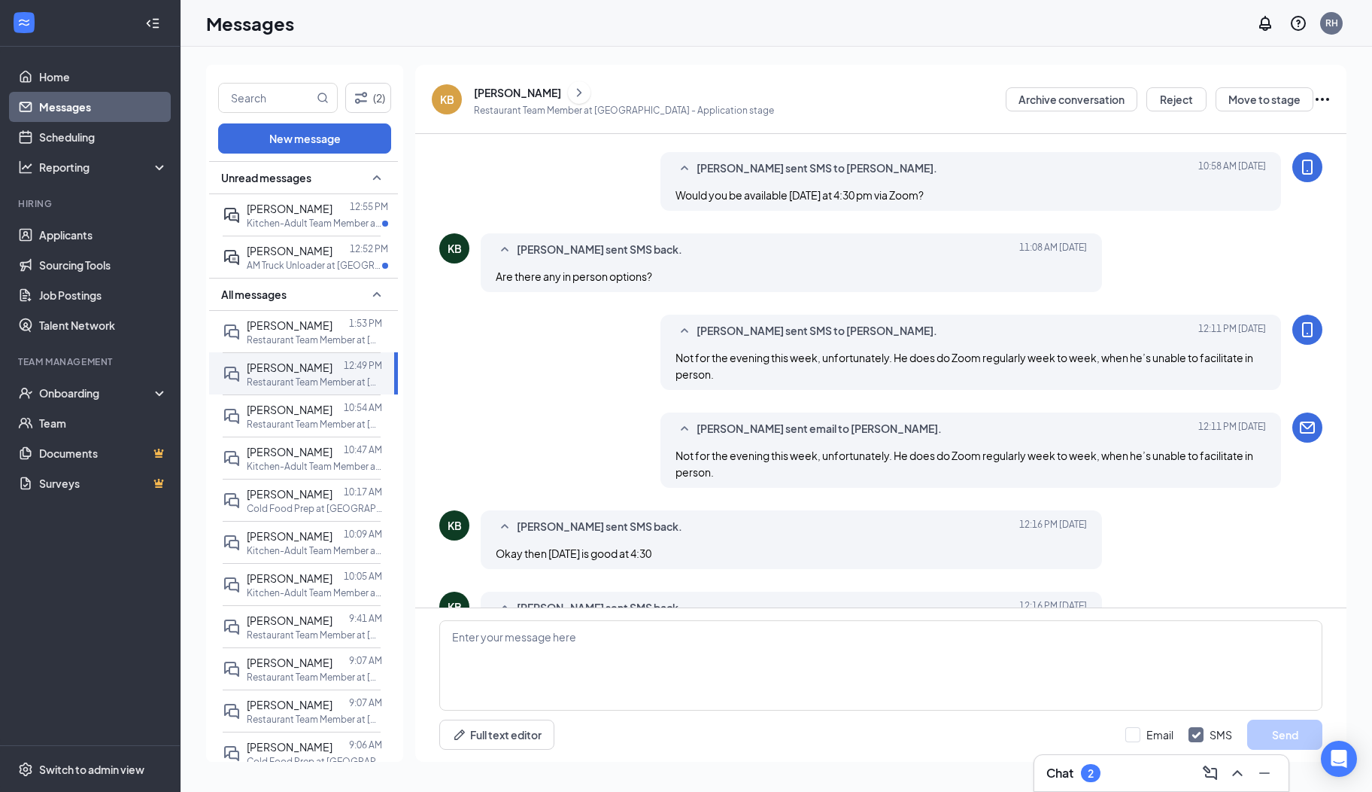
scroll to position [453, 0]
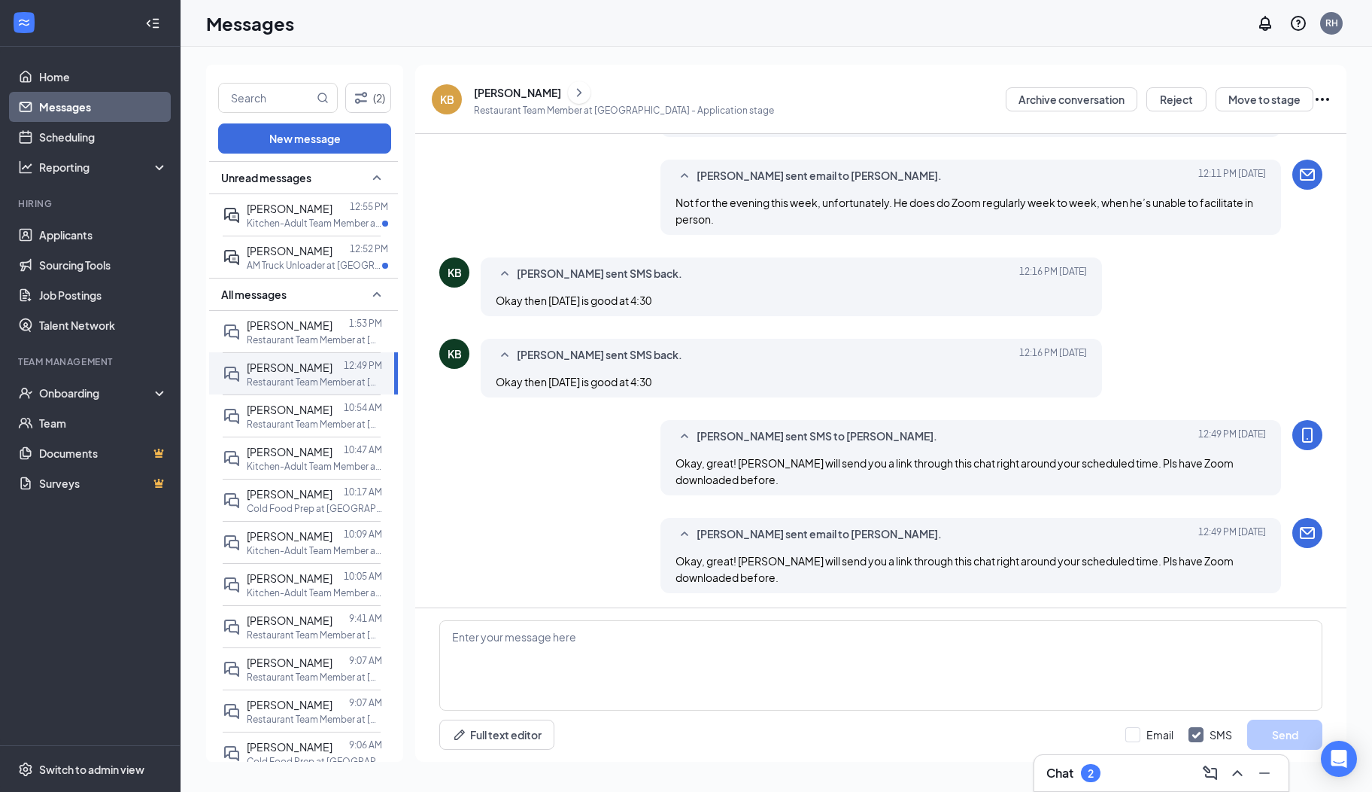
click at [572, 93] on icon "ChevronRight" at bounding box center [579, 93] width 15 height 18
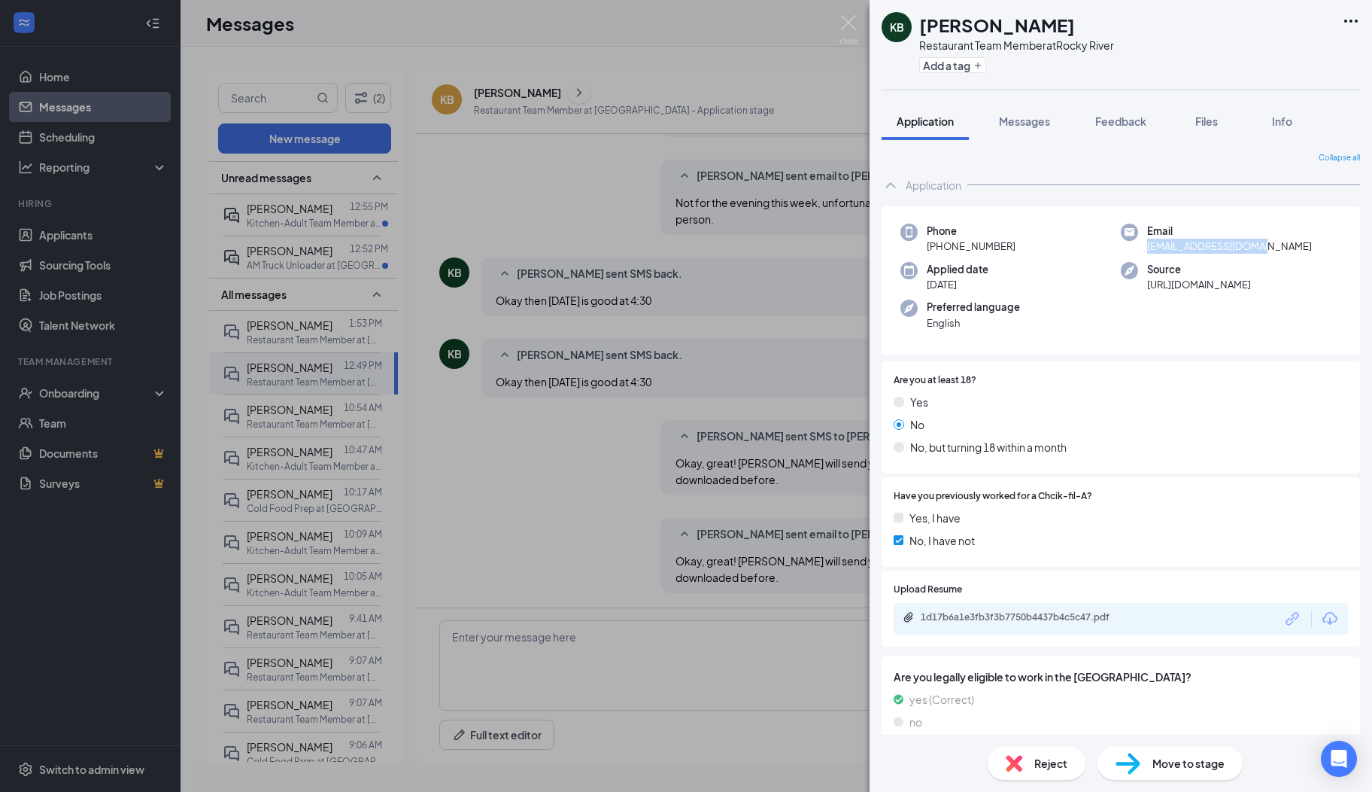
drag, startPoint x: 1273, startPoint y: 249, endPoint x: 1138, endPoint y: 248, distance: 134.7
click at [1138, 248] on div "Email kaicee0730@icloud.com" at bounding box center [1231, 238] width 220 height 31
drag, startPoint x: 1138, startPoint y: 248, endPoint x: 1150, endPoint y: 248, distance: 11.3
copy span "kaicee0730@icloud.com"
click at [844, 27] on img at bounding box center [849, 29] width 19 height 29
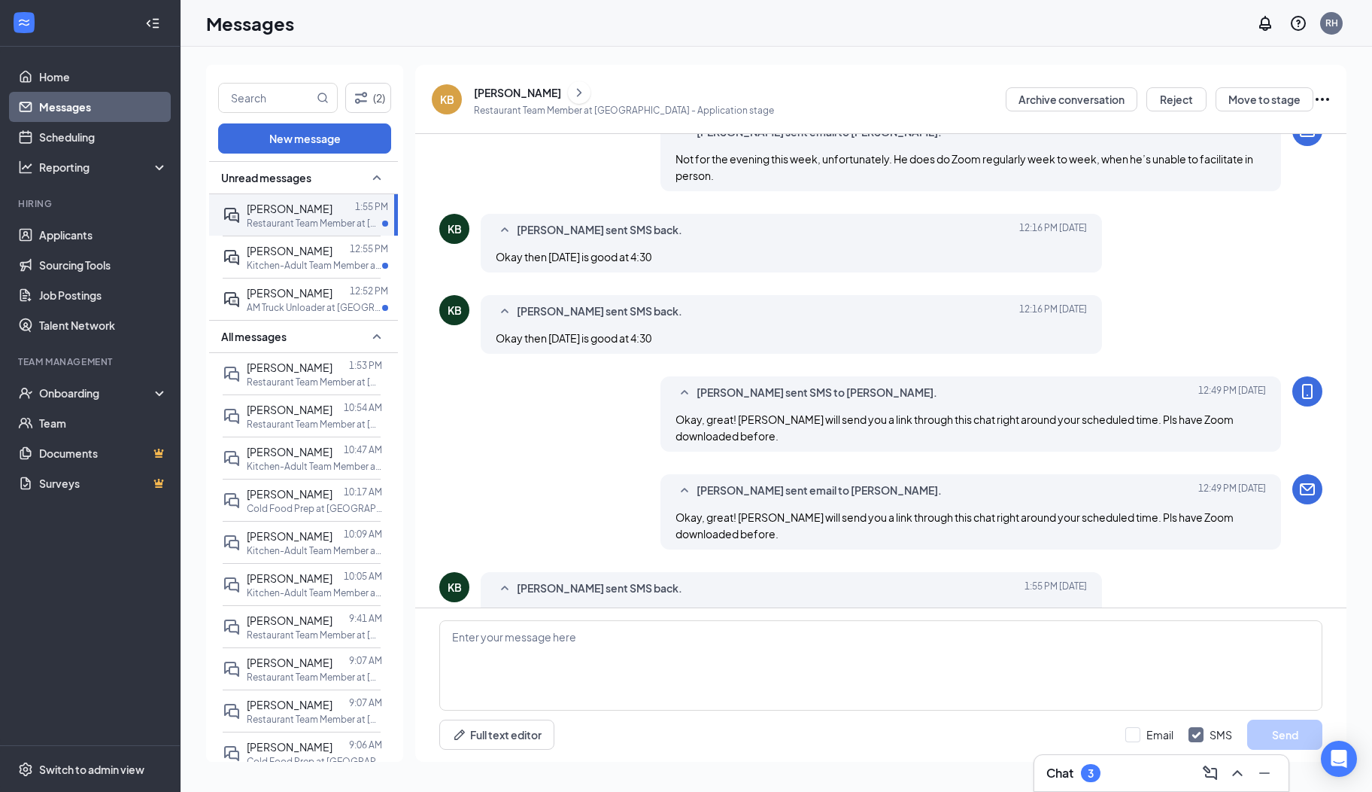
scroll to position [453, 0]
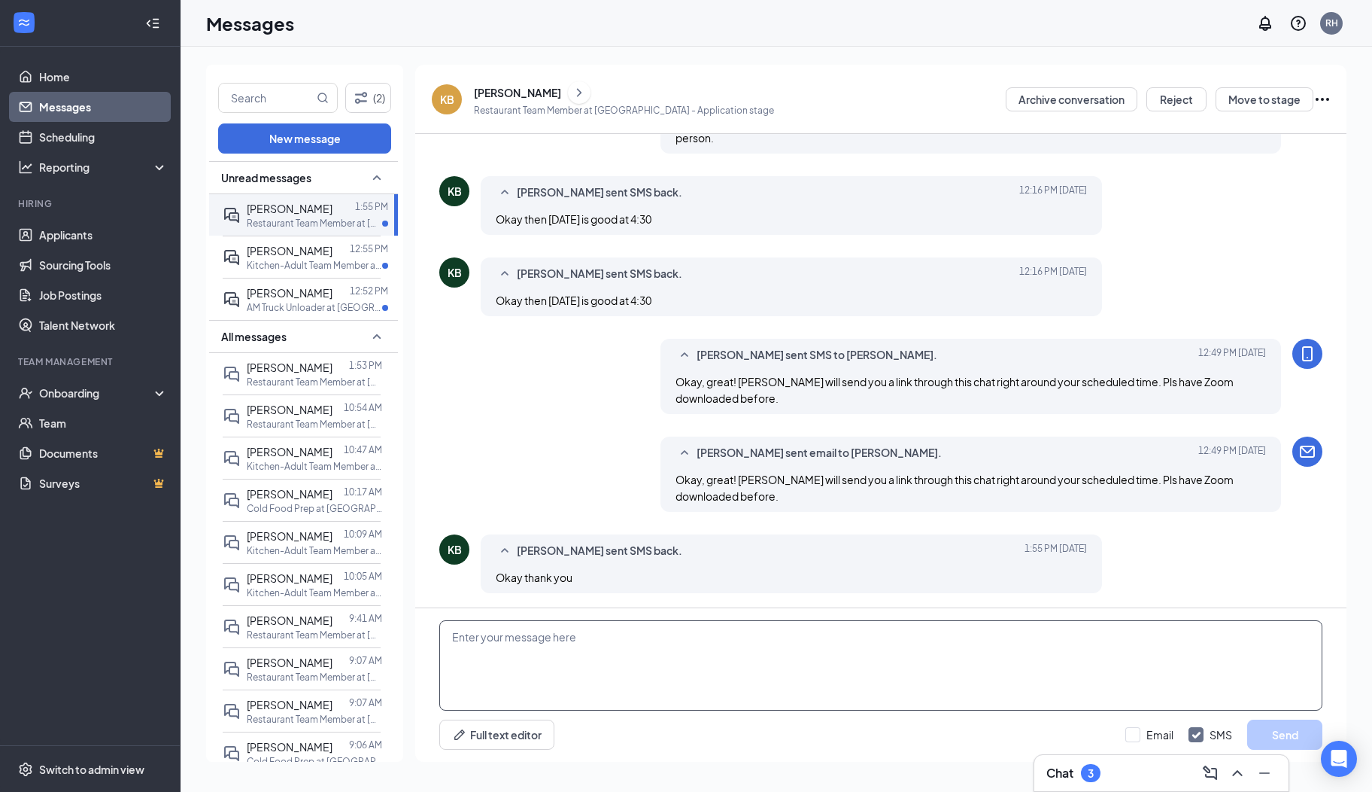
click at [643, 646] on textarea at bounding box center [880, 665] width 883 height 90
type textarea "My pleasure"
click at [1268, 734] on button "Send" at bounding box center [1285, 734] width 75 height 30
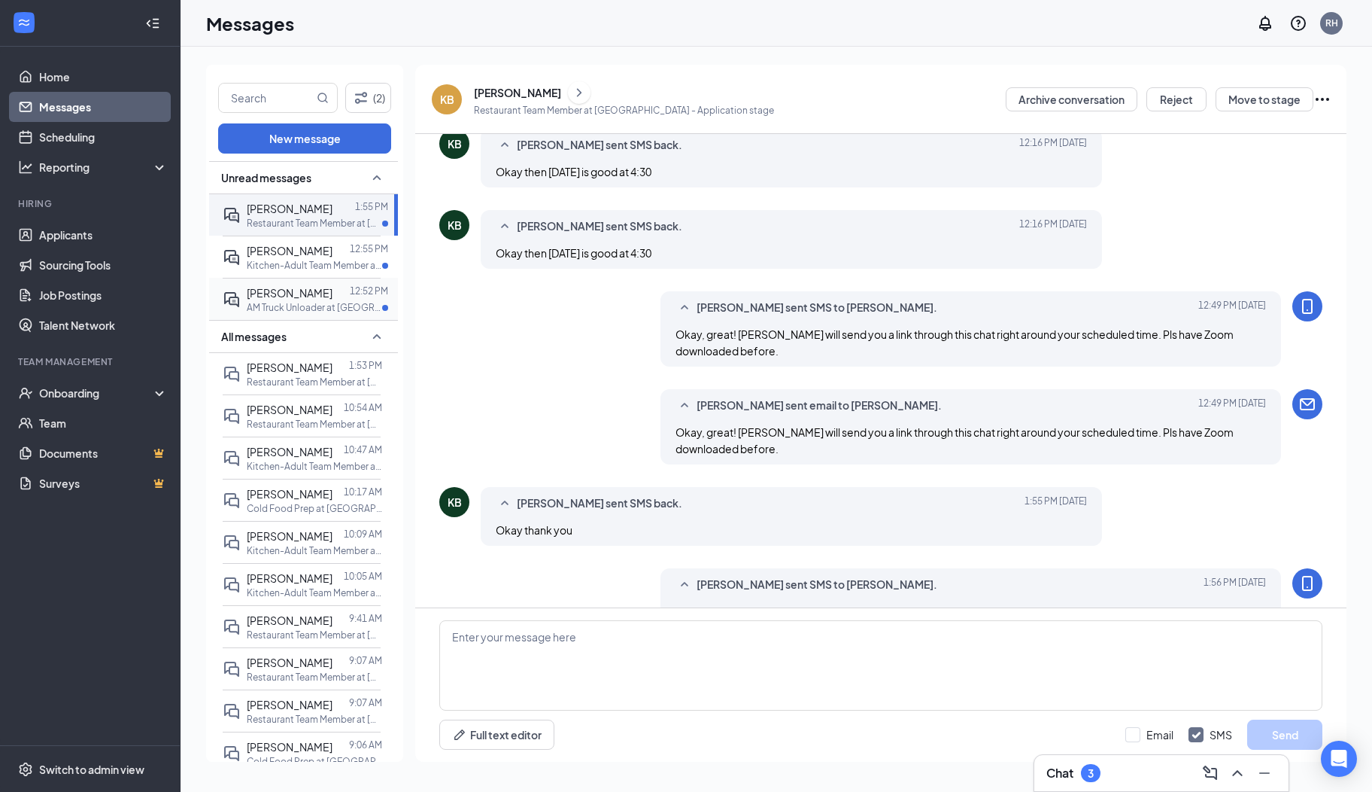
scroll to position [534, 0]
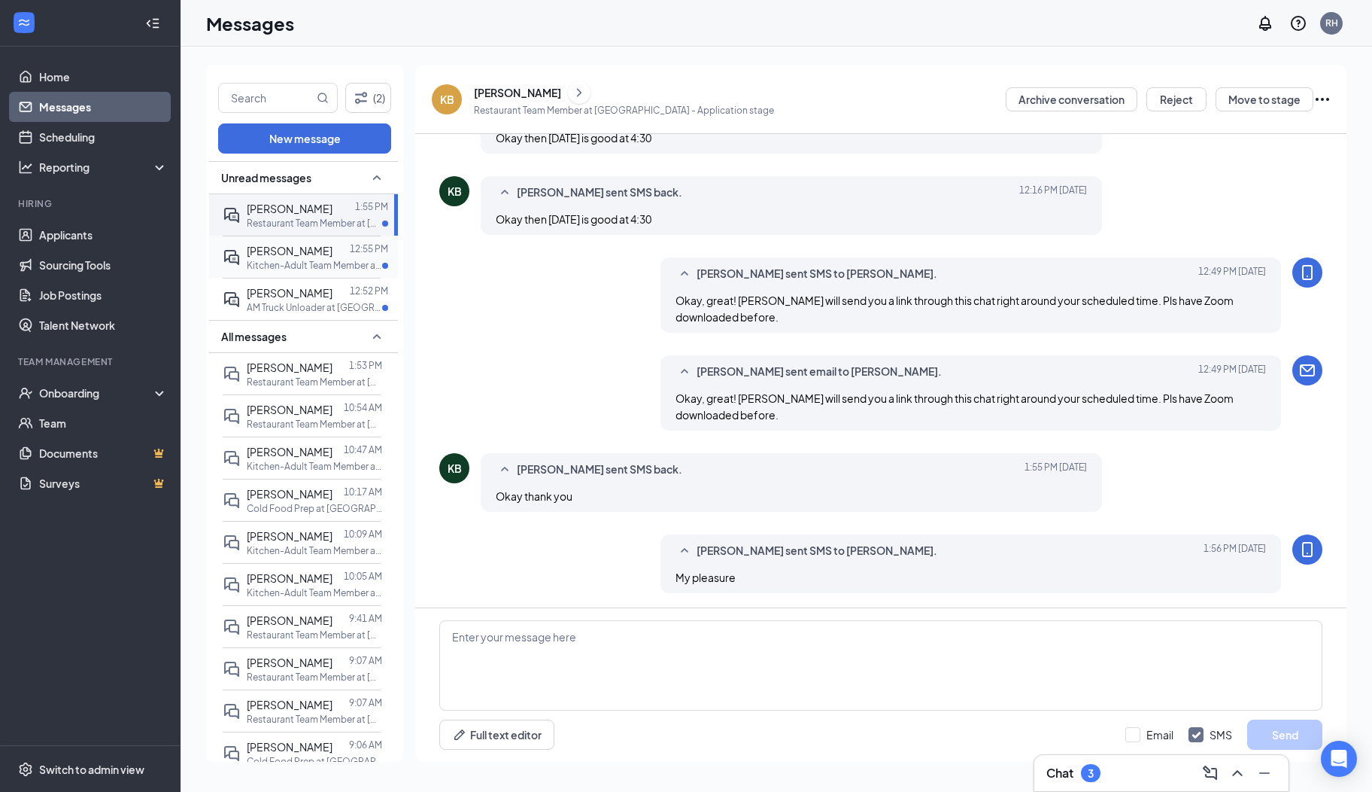
click at [299, 270] on p "Kitchen-Adult Team Member at [GEOGRAPHIC_DATA]" at bounding box center [314, 265] width 135 height 13
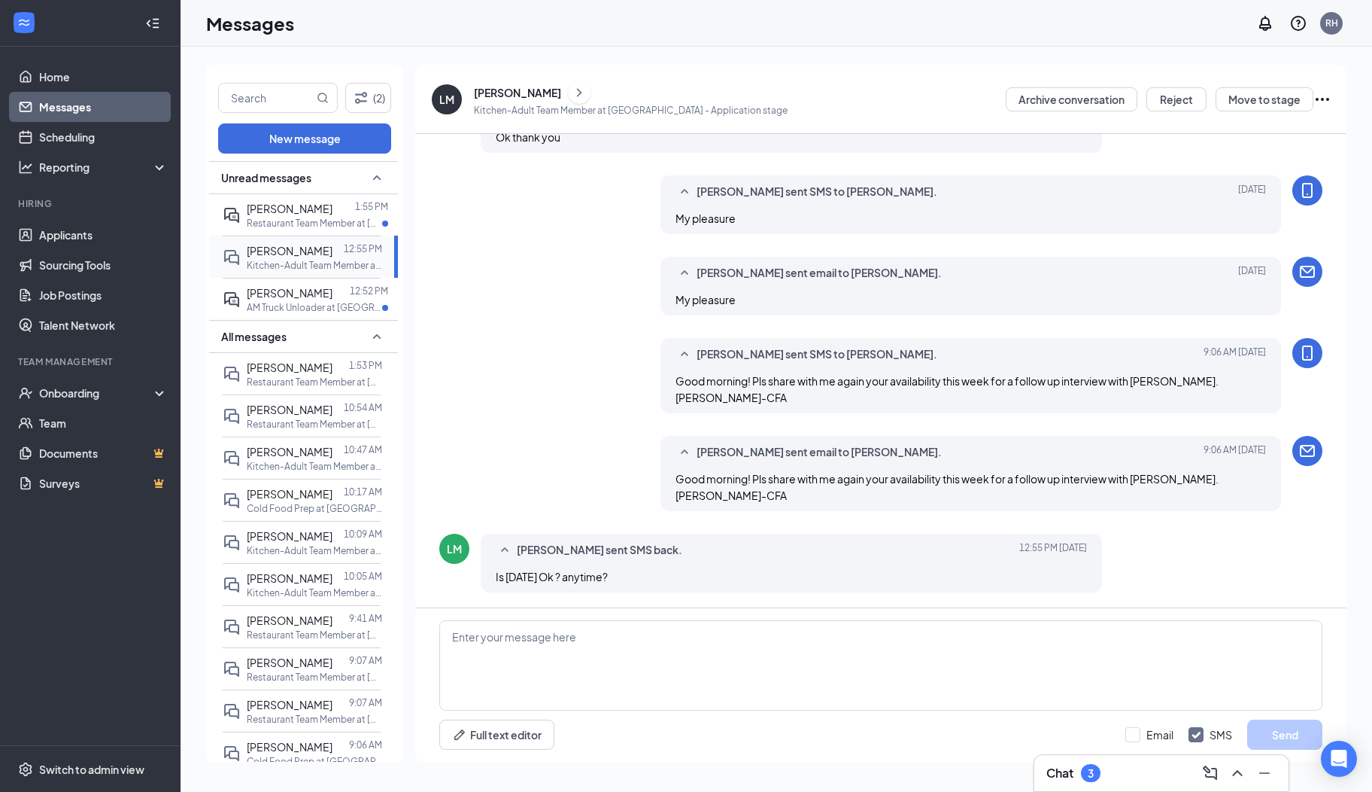
scroll to position [453, 0]
click at [546, 677] on textarea at bounding box center [880, 665] width 883 height 90
click at [764, 643] on textarea "Unfortunately, there are no [DATE] spots open. He could do" at bounding box center [880, 665] width 883 height 90
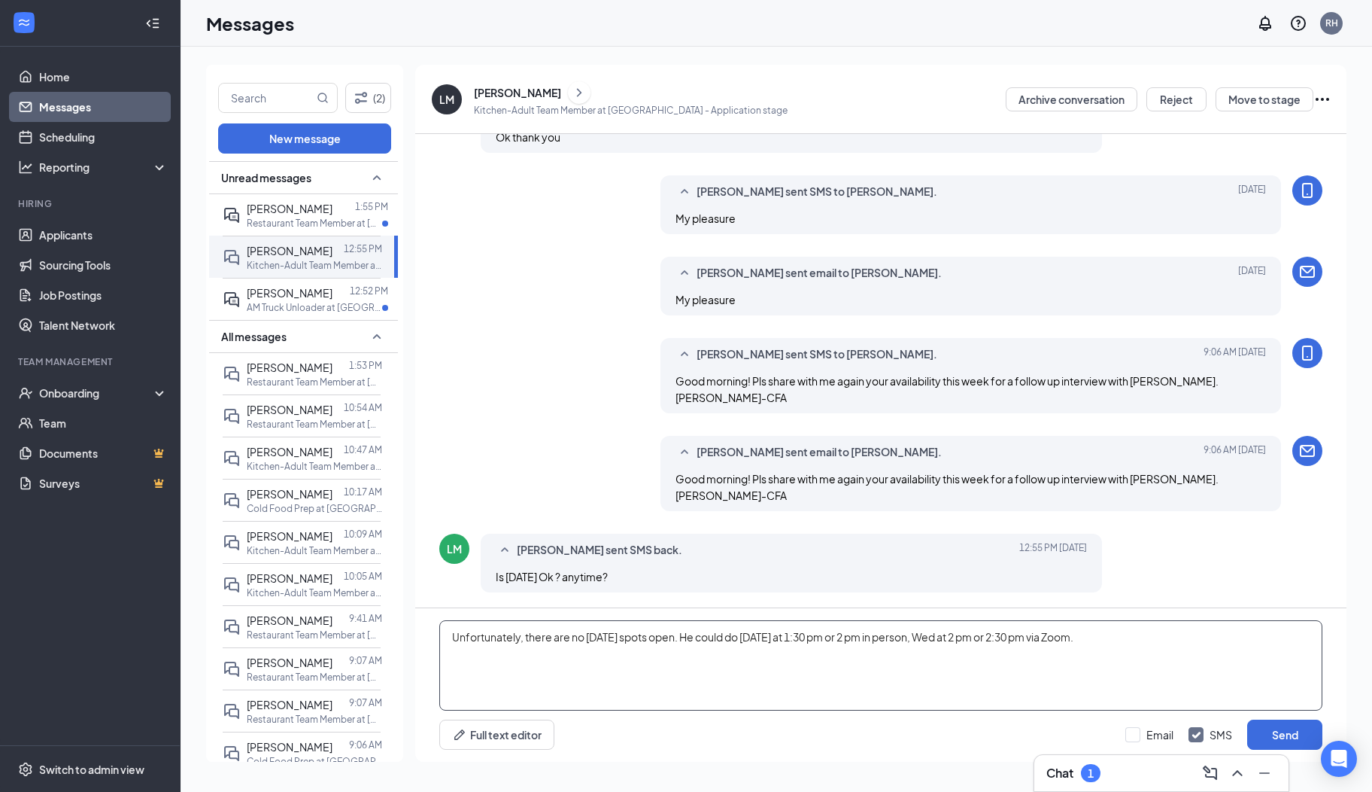
click at [1133, 624] on textarea "Unfortunately, there are no Friday spots open. He could do Tuesday at 1:30 pm o…" at bounding box center [880, 665] width 883 height 90
type textarea "Unfortunately, there are no Friday spots open. He could do Tuesday at 1:30 pm o…"
click at [1269, 727] on button "Send" at bounding box center [1285, 734] width 75 height 30
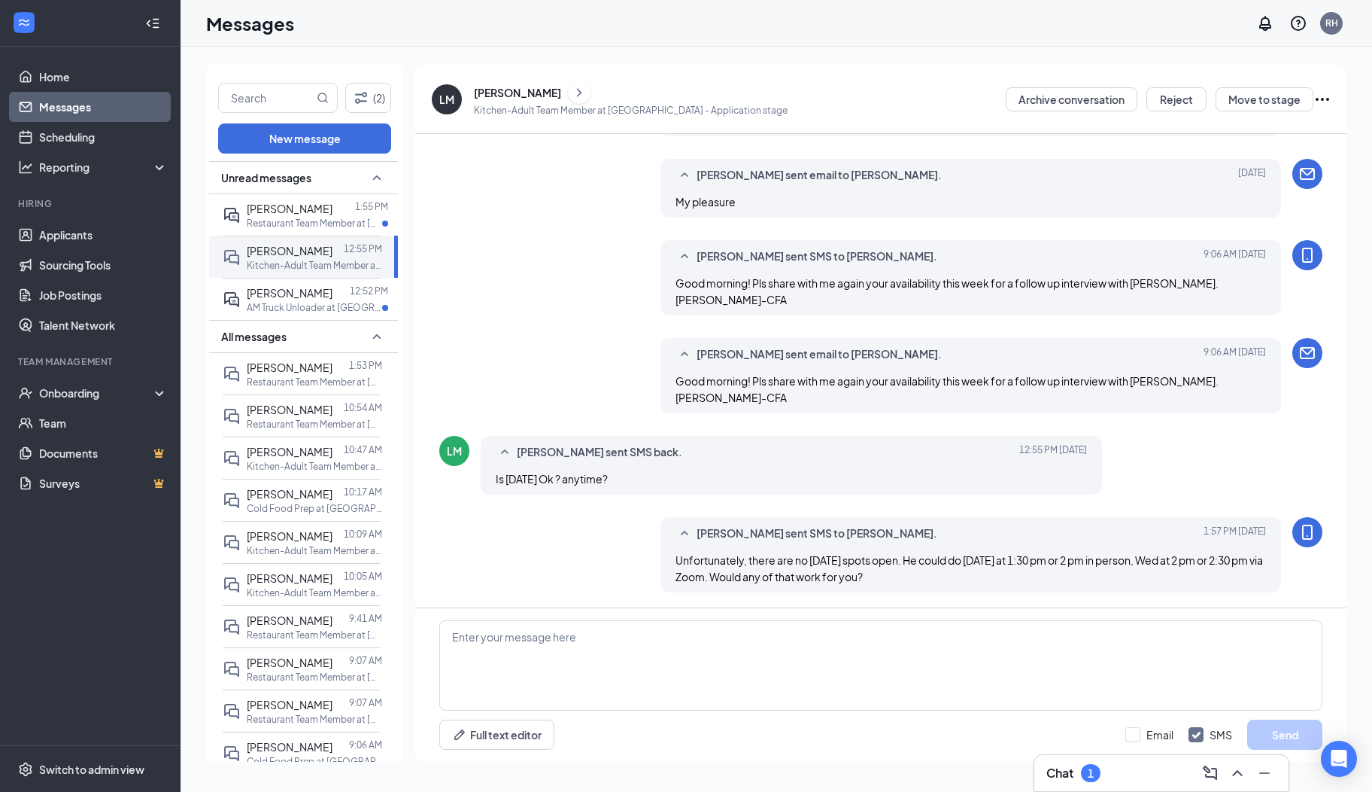
scroll to position [551, 0]
click at [302, 207] on span "[PERSON_NAME]" at bounding box center [290, 209] width 86 height 14
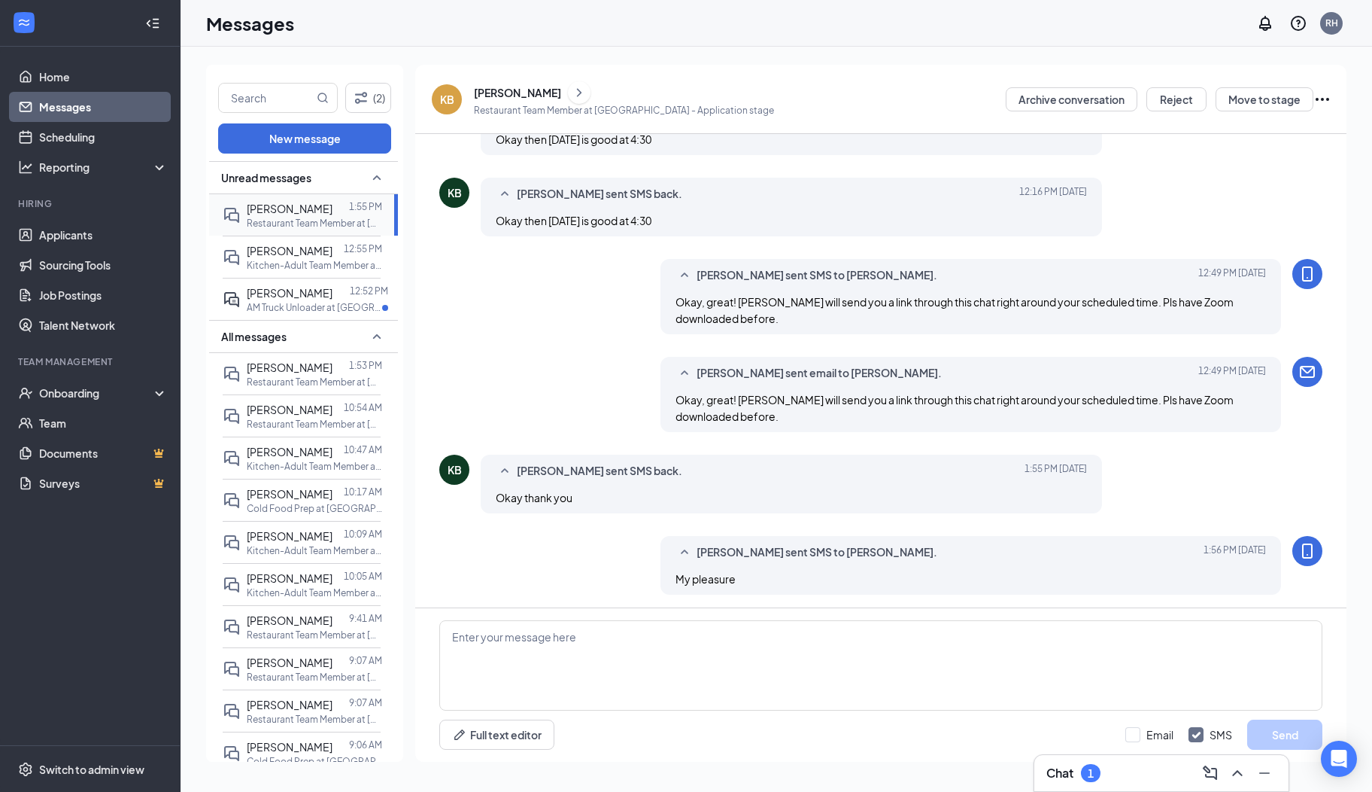
scroll to position [453, 0]
click at [272, 310] on p "AM Truck Unloader at [GEOGRAPHIC_DATA]" at bounding box center [314, 307] width 135 height 13
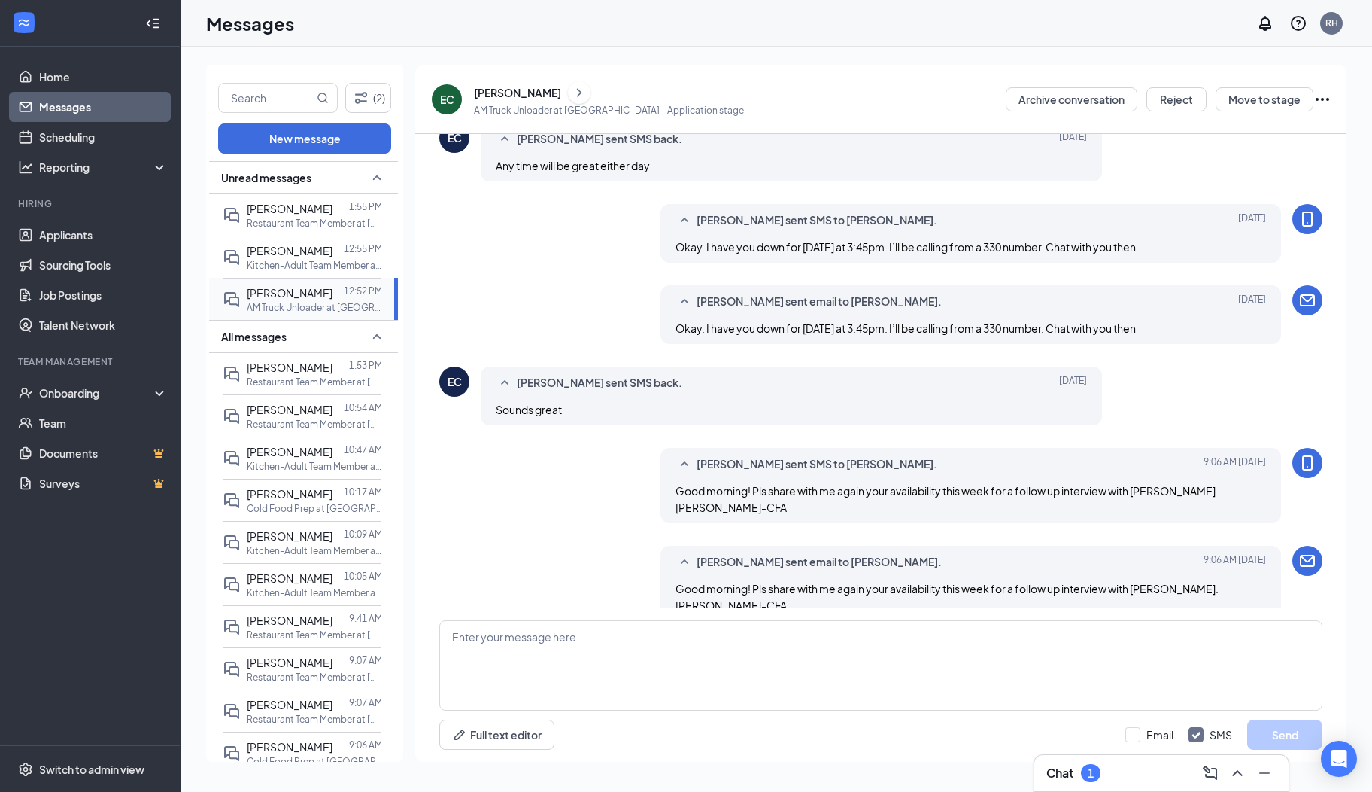
scroll to position [352, 0]
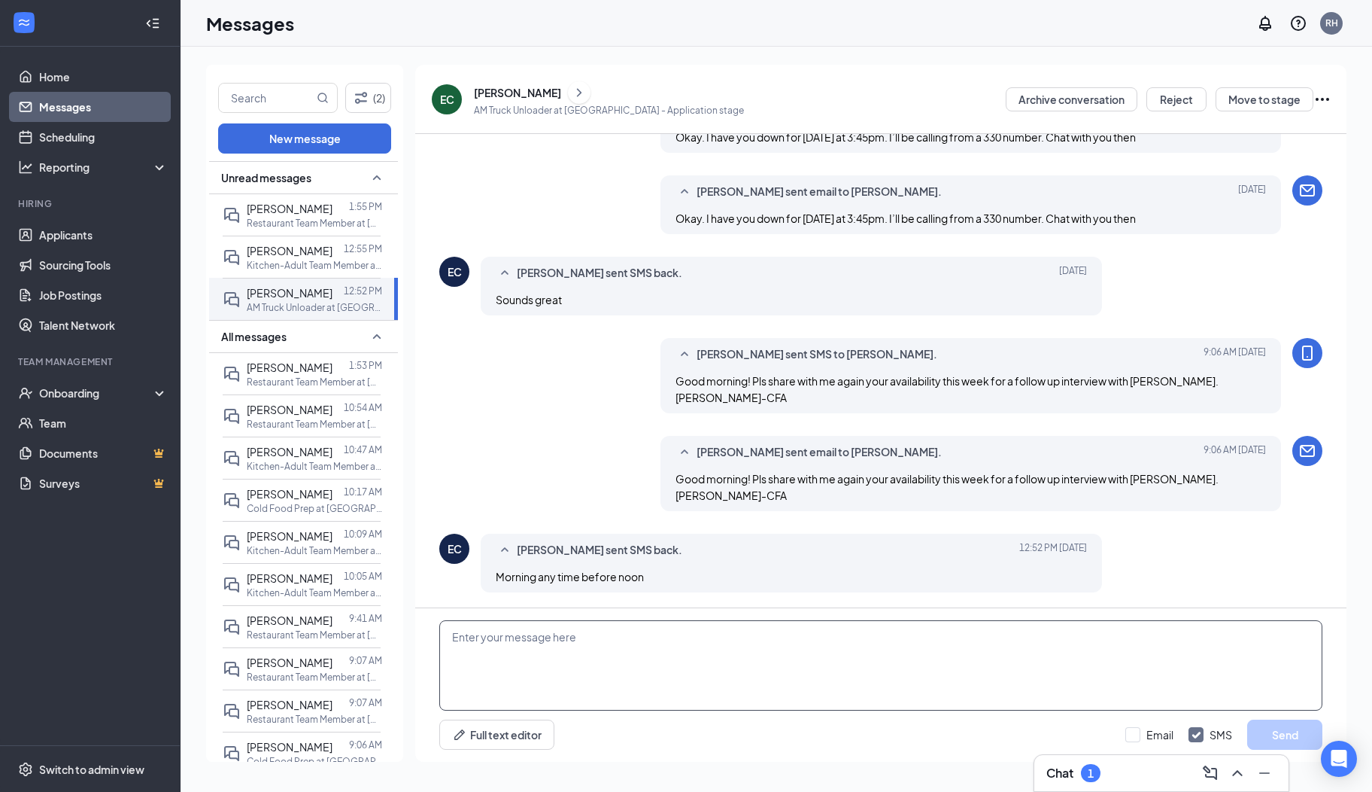
click at [530, 644] on textarea at bounding box center [880, 665] width 883 height 90
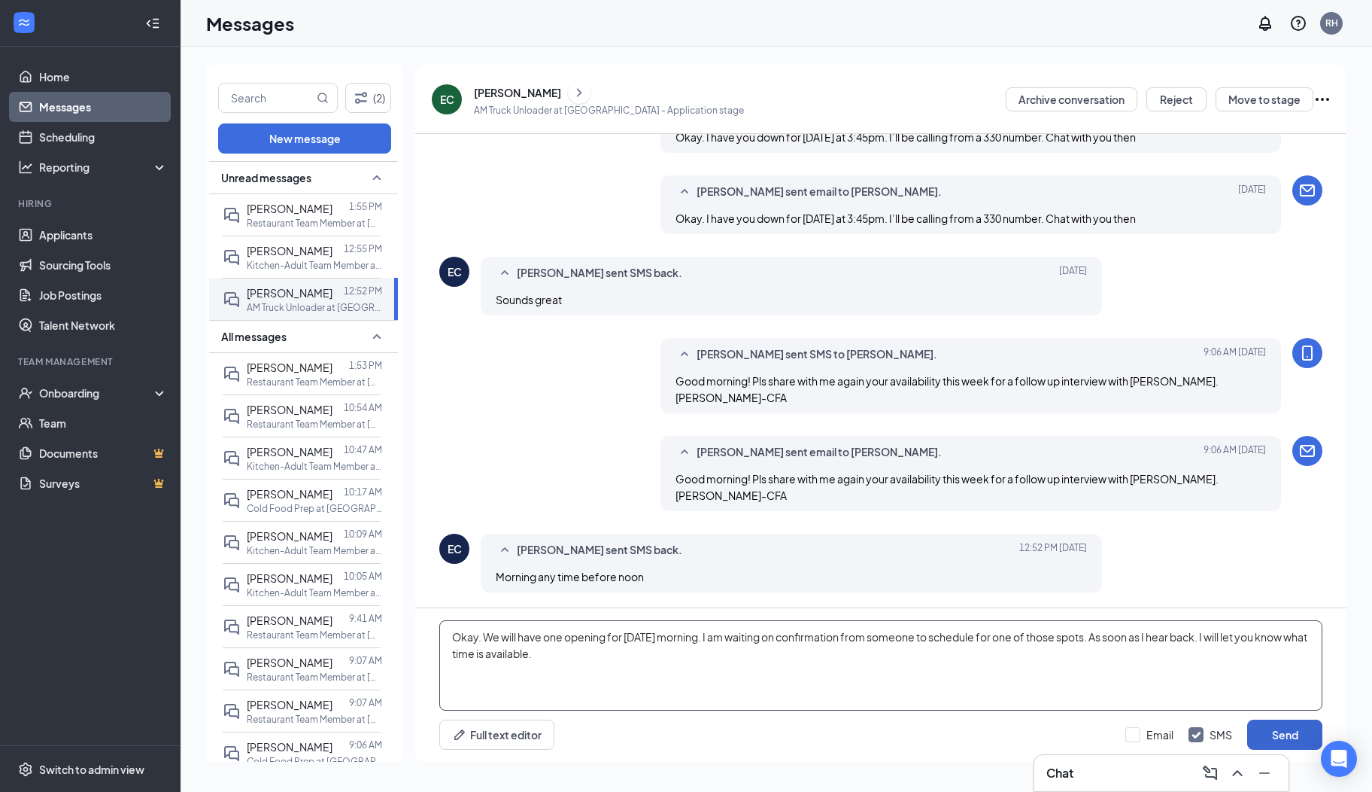
type textarea "Okay. We will have one opening for [DATE] morning. I am waiting on confirmation…"
click at [1284, 725] on button "Send" at bounding box center [1285, 734] width 75 height 30
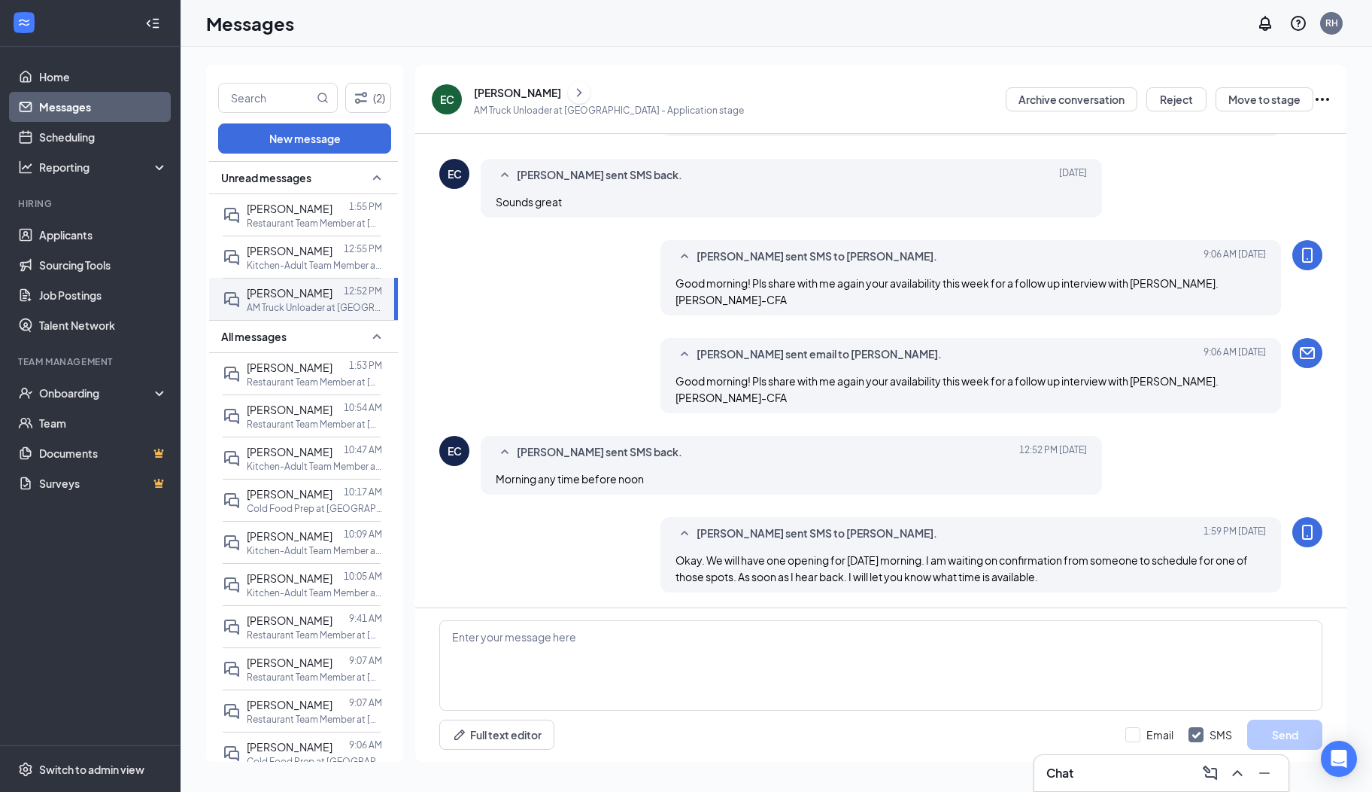
scroll to position [450, 0]
click at [251, 214] on span "[PERSON_NAME]" at bounding box center [290, 209] width 86 height 14
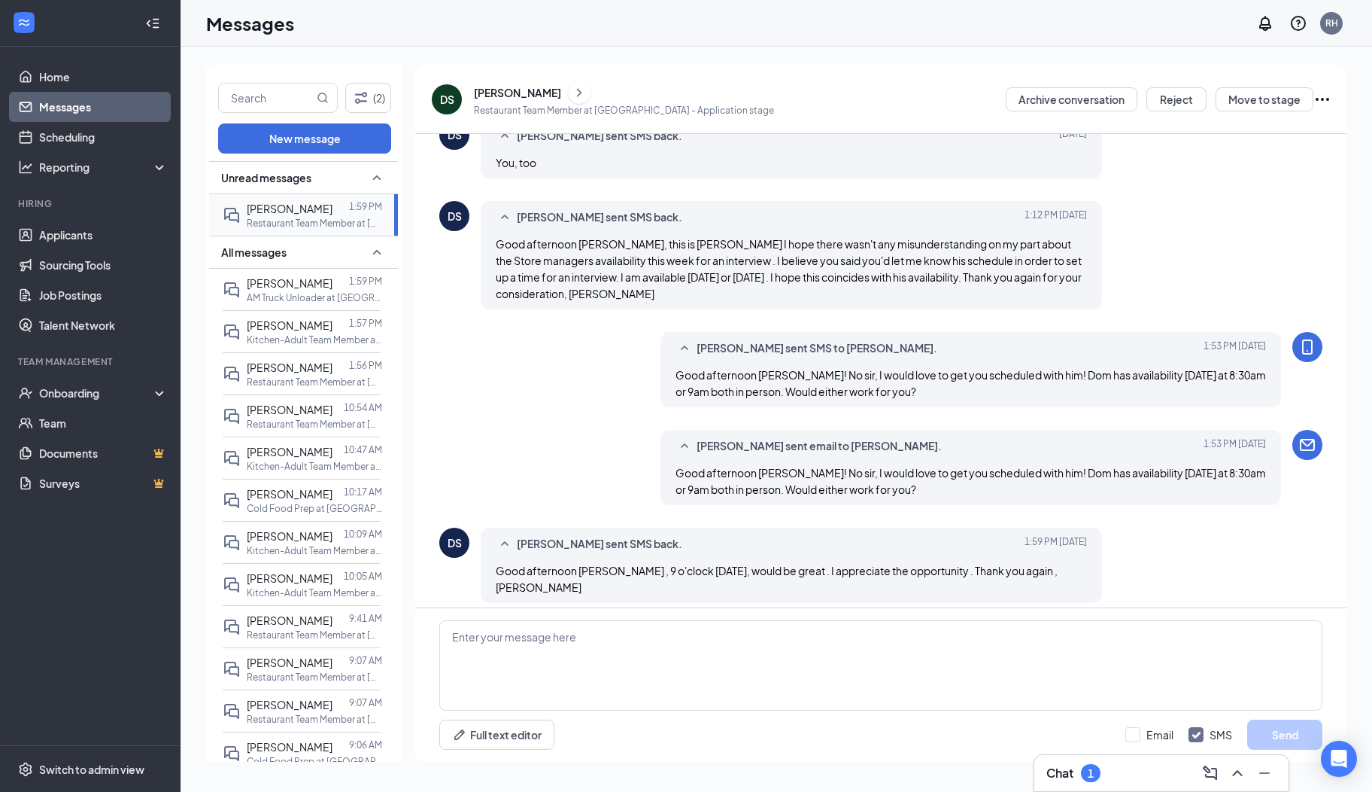
scroll to position [486, 0]
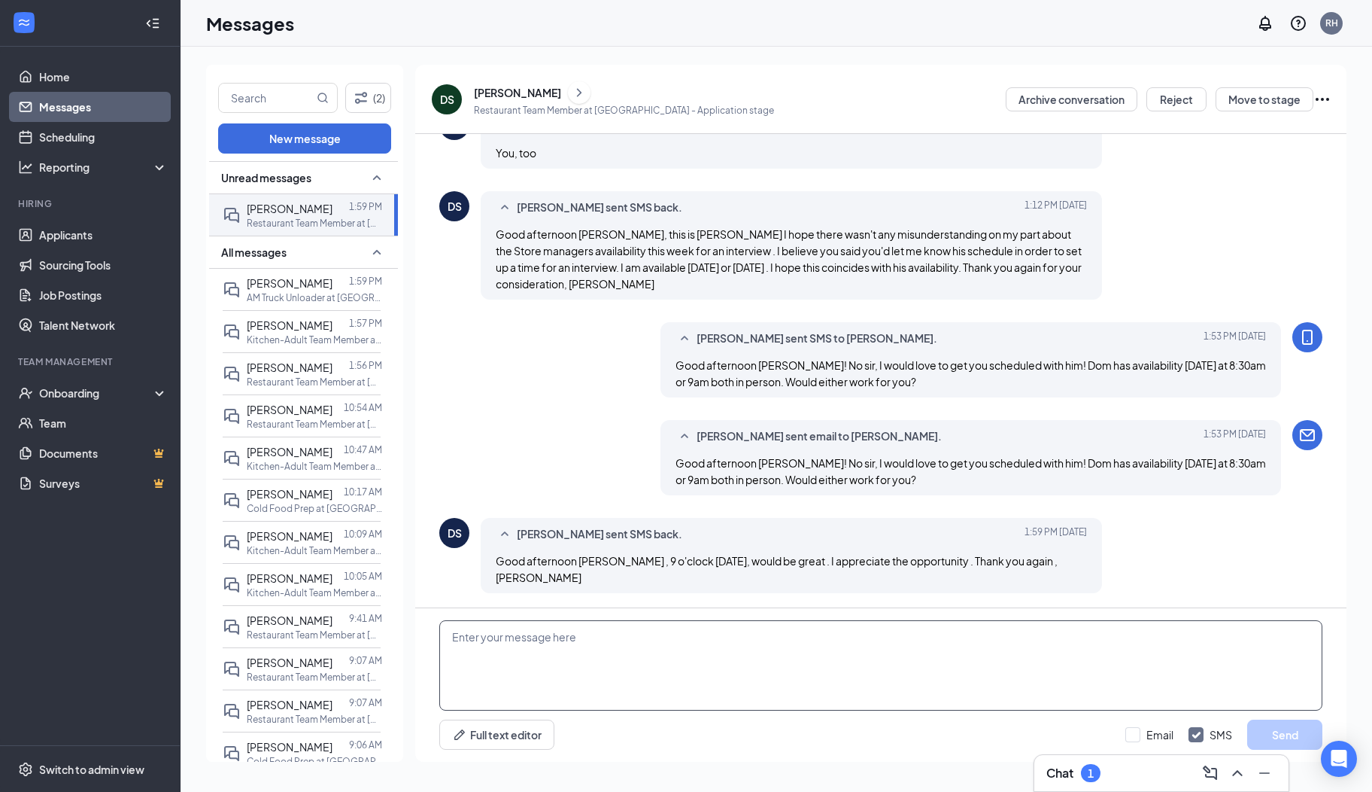
click at [591, 649] on textarea at bounding box center [880, 665] width 883 height 90
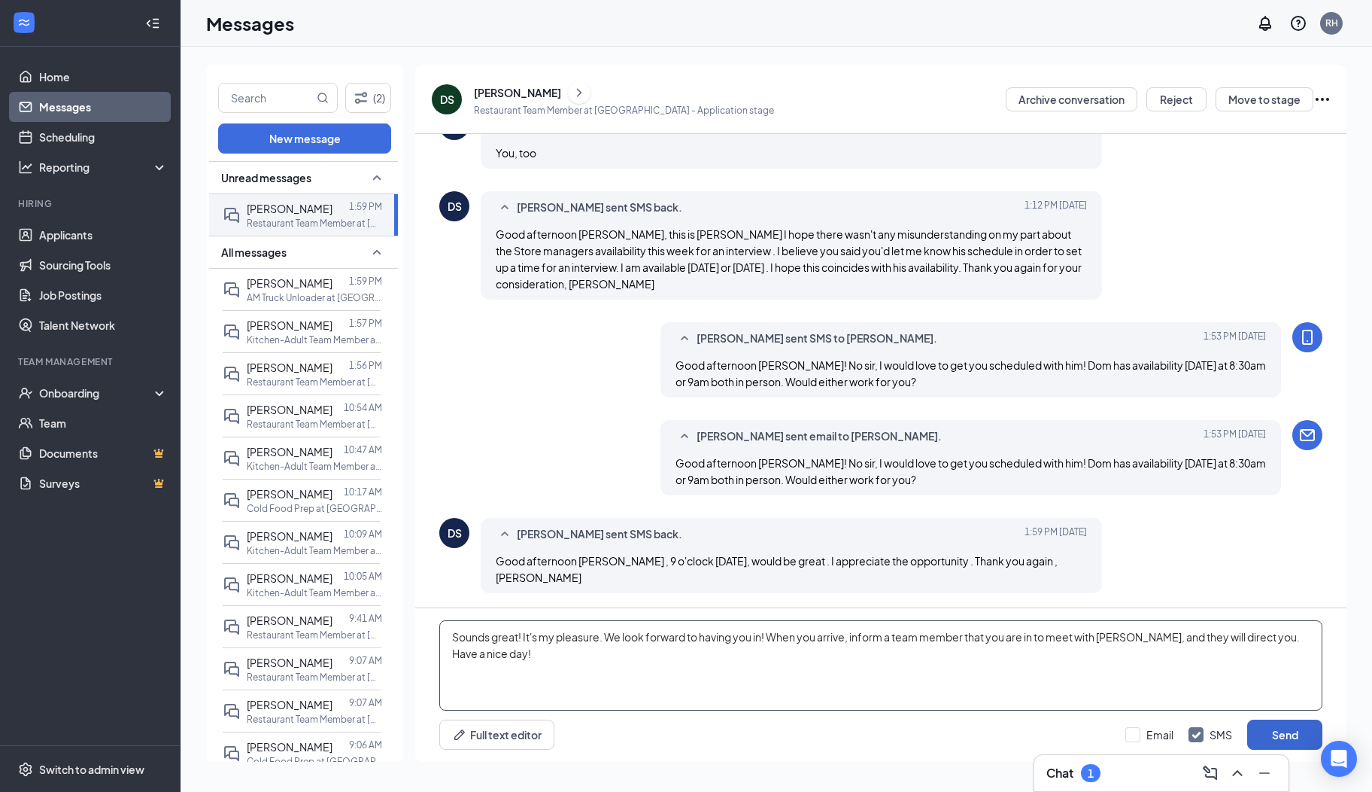
type textarea "Sounds great! It's my pleasure. We look forward to having you in! When you arri…"
click at [1261, 746] on button "Send" at bounding box center [1285, 734] width 75 height 30
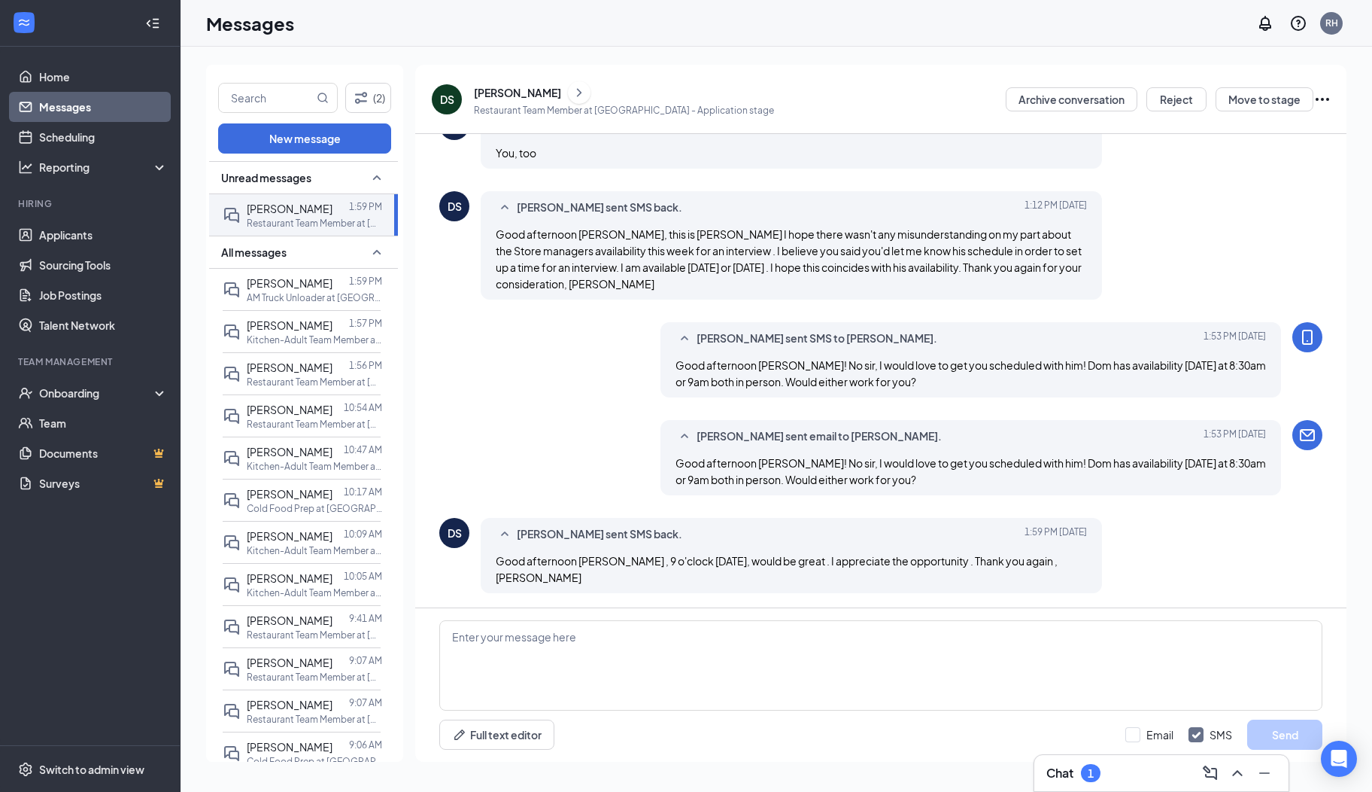
scroll to position [584, 0]
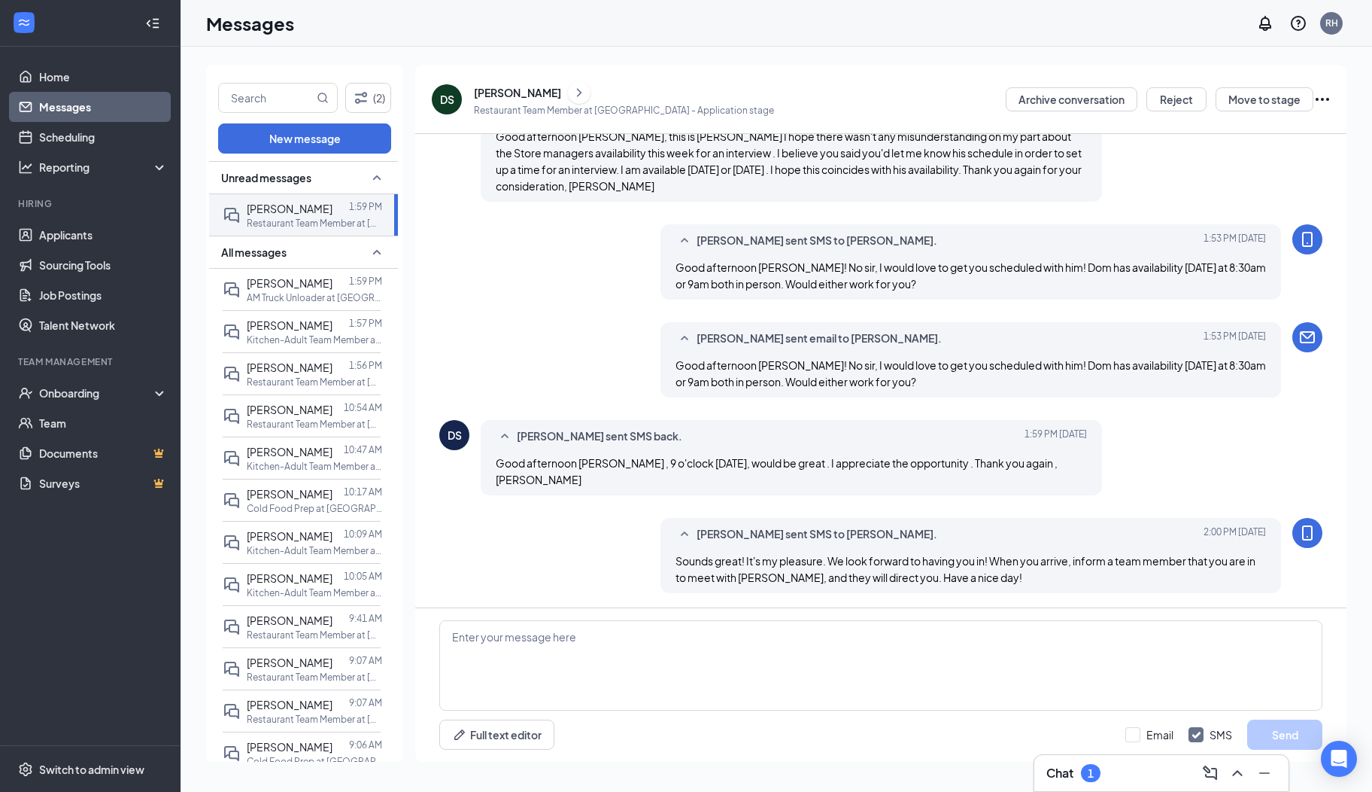
click at [573, 94] on icon "ChevronRight" at bounding box center [579, 93] width 15 height 18
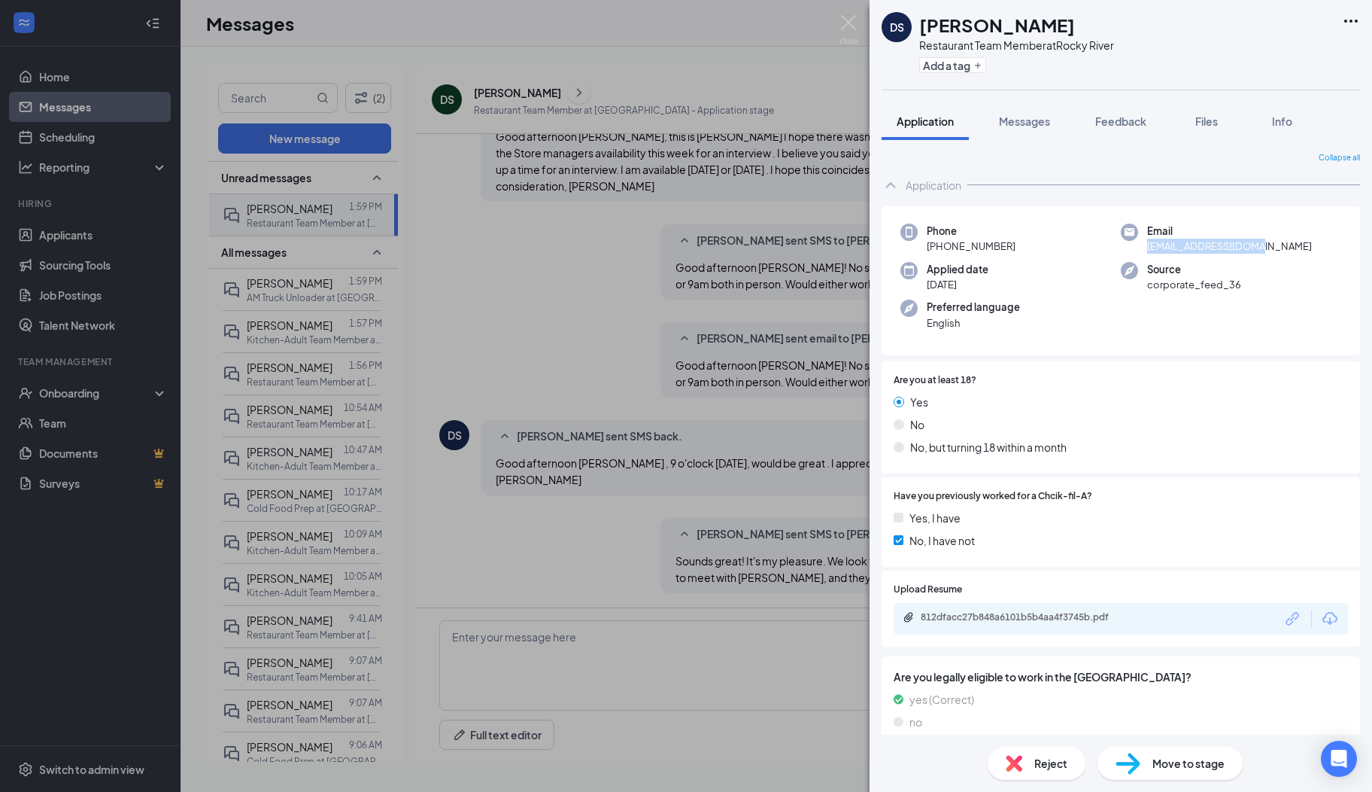
drag, startPoint x: 1264, startPoint y: 244, endPoint x: 1140, endPoint y: 242, distance: 124.2
click at [1140, 242] on div "Email dvsyaya2@myyahoo.com" at bounding box center [1231, 238] width 220 height 31
drag, startPoint x: 1140, startPoint y: 242, endPoint x: 1153, endPoint y: 242, distance: 12.8
copy span "dvsyaya2@myyahoo.com"
click at [849, 20] on img at bounding box center [849, 29] width 19 height 29
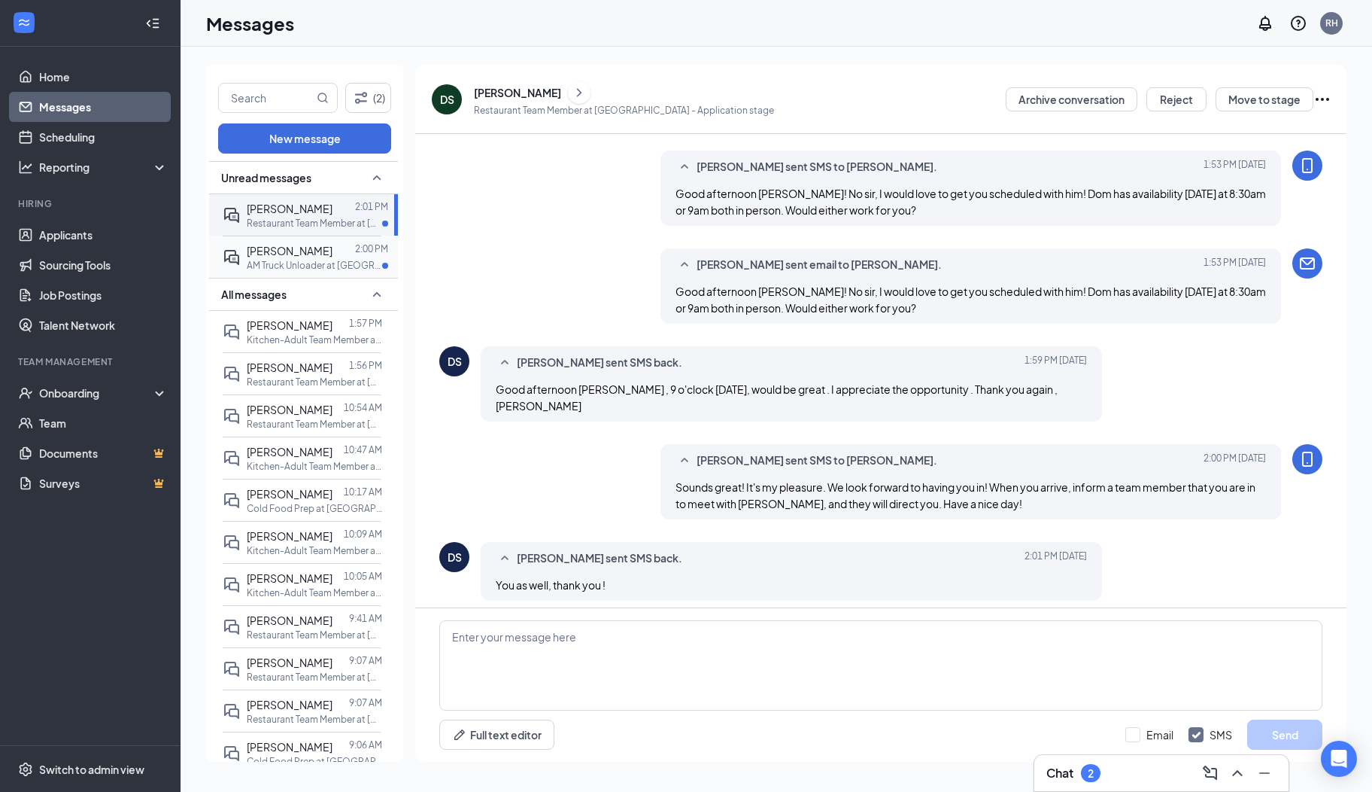
scroll to position [503, 0]
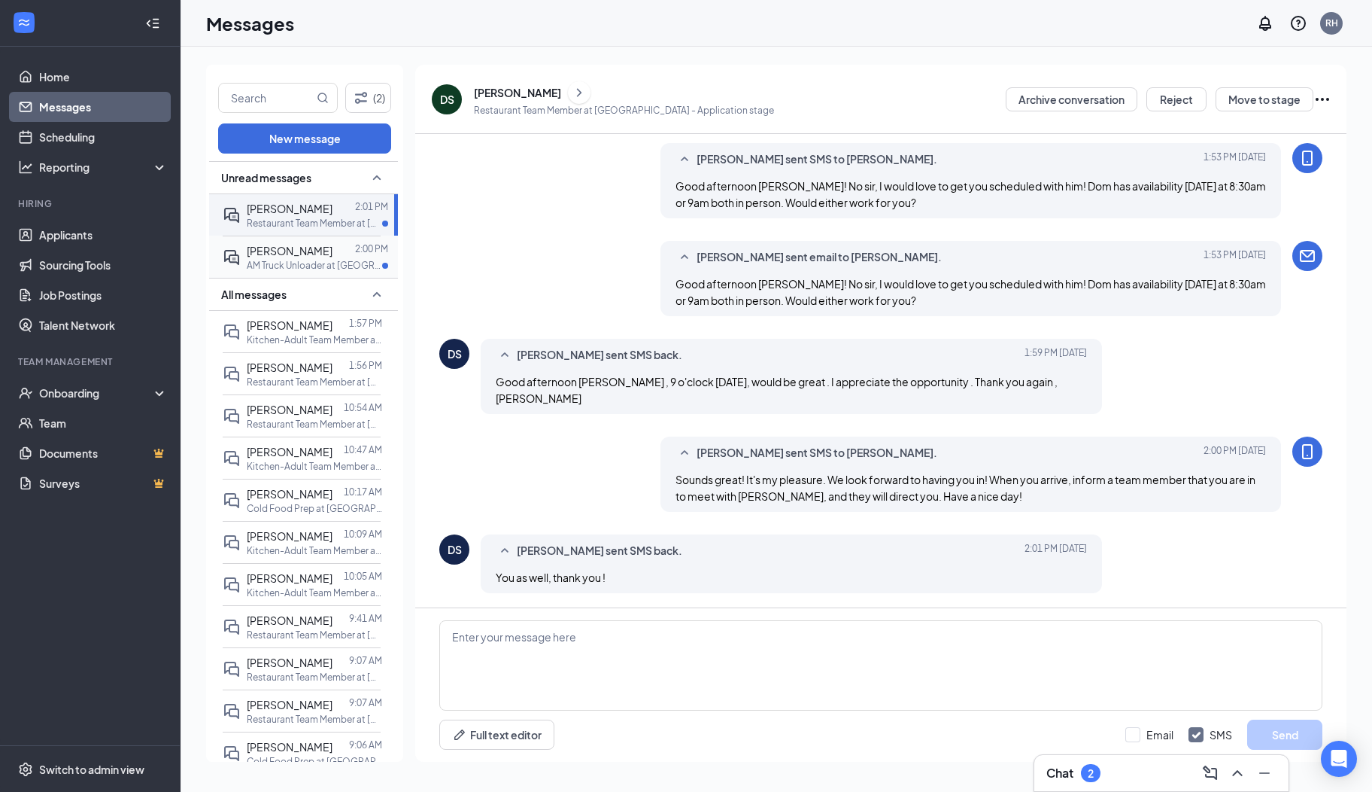
click at [335, 244] on div at bounding box center [344, 250] width 23 height 17
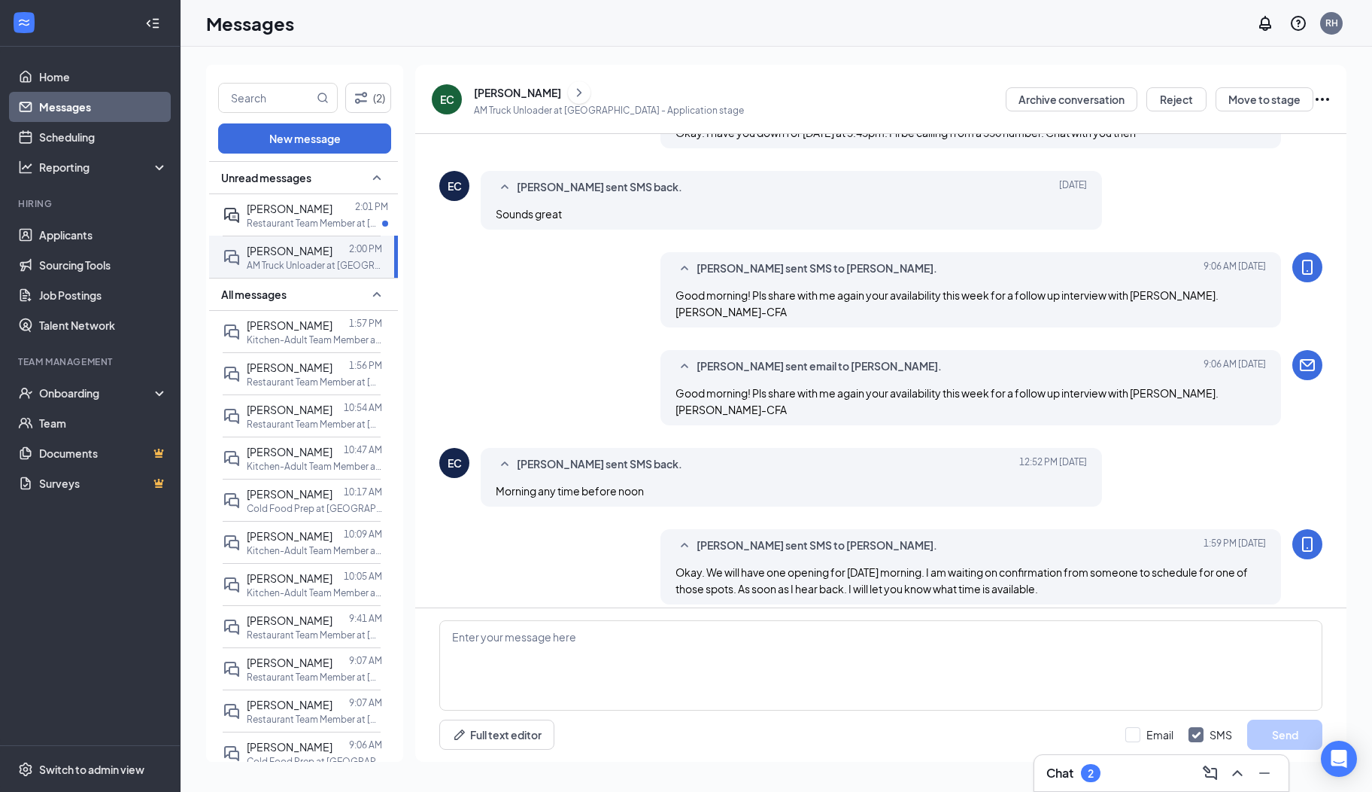
scroll to position [536, 0]
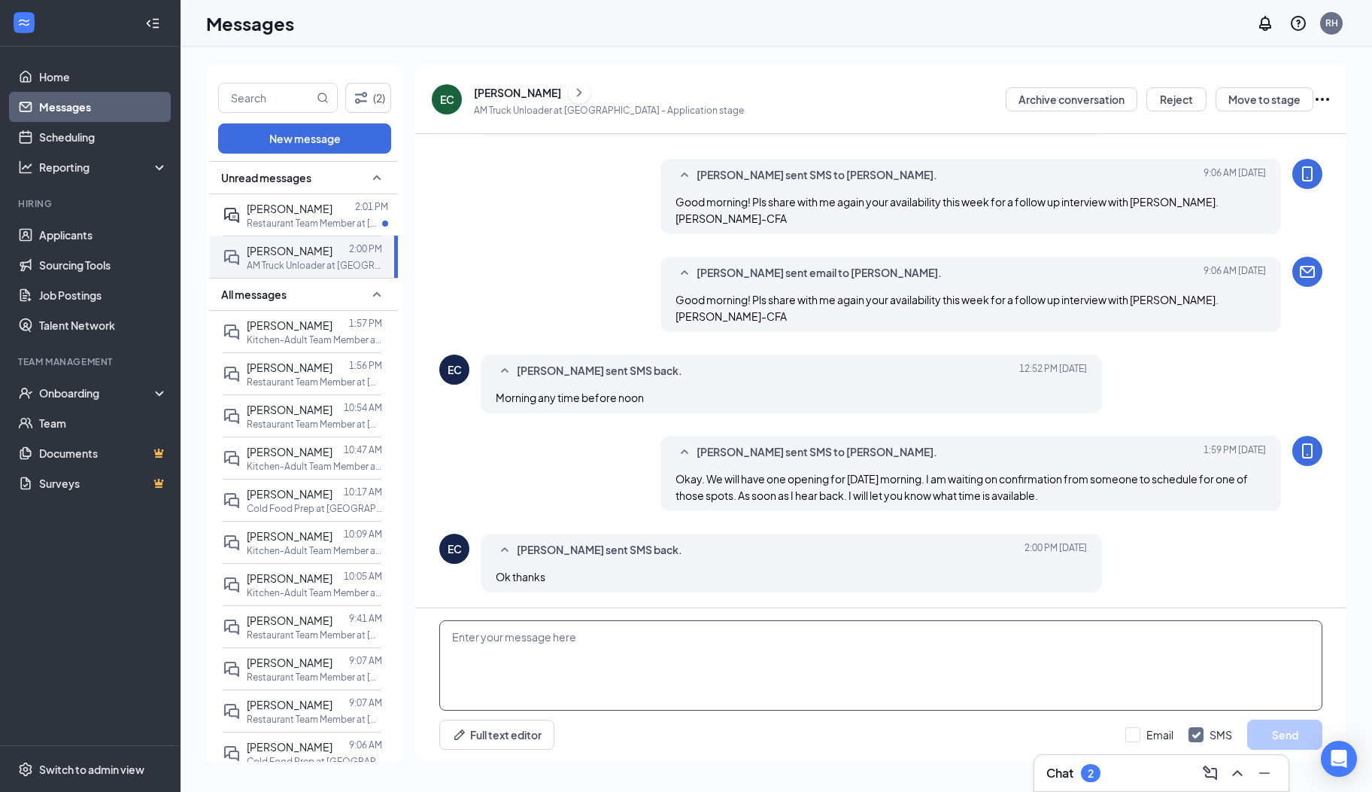
click at [682, 681] on textarea at bounding box center [880, 665] width 883 height 90
type textarea "F"
type textarea "On Thursday, we would have 8:30 am available for an in-person interview."
click at [1281, 737] on button "Send" at bounding box center [1285, 734] width 75 height 30
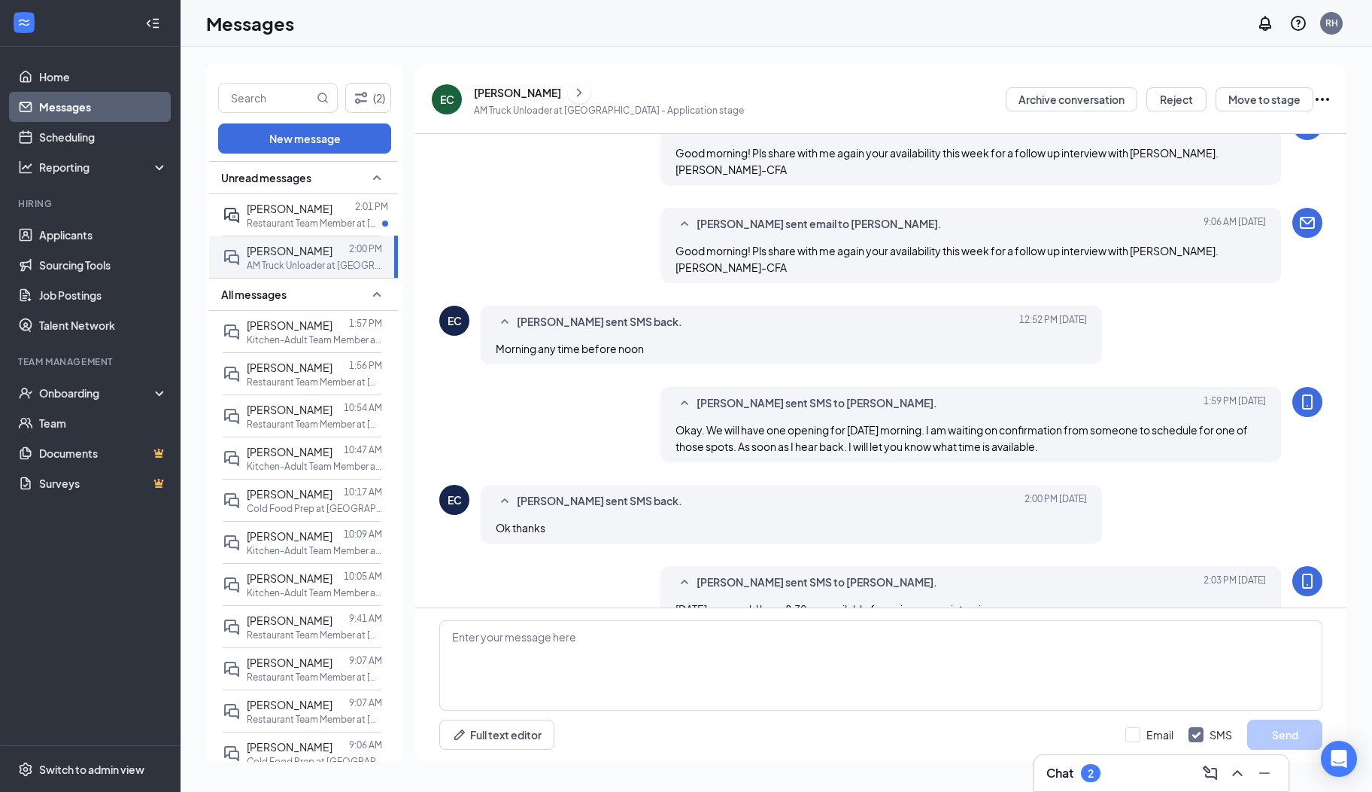
scroll to position [617, 0]
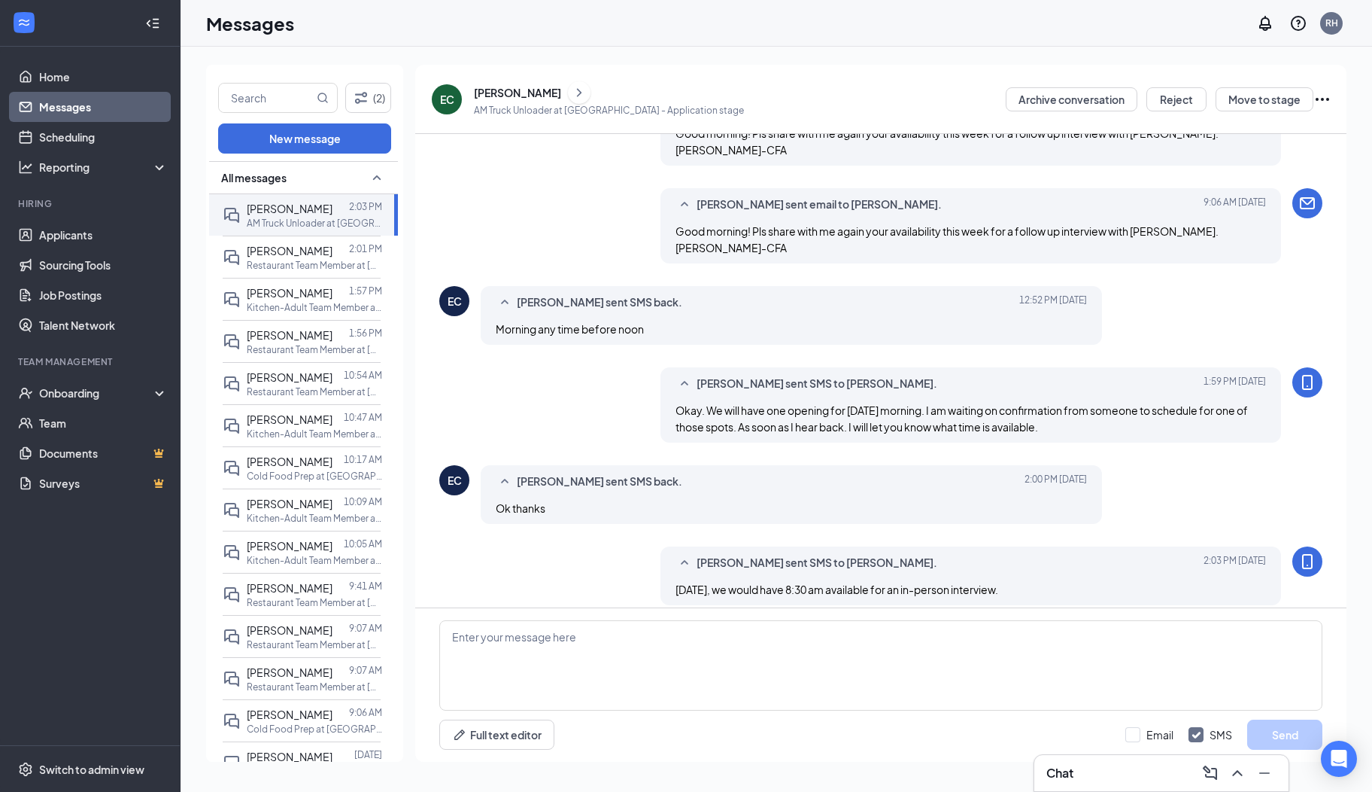
scroll to position [470, 0]
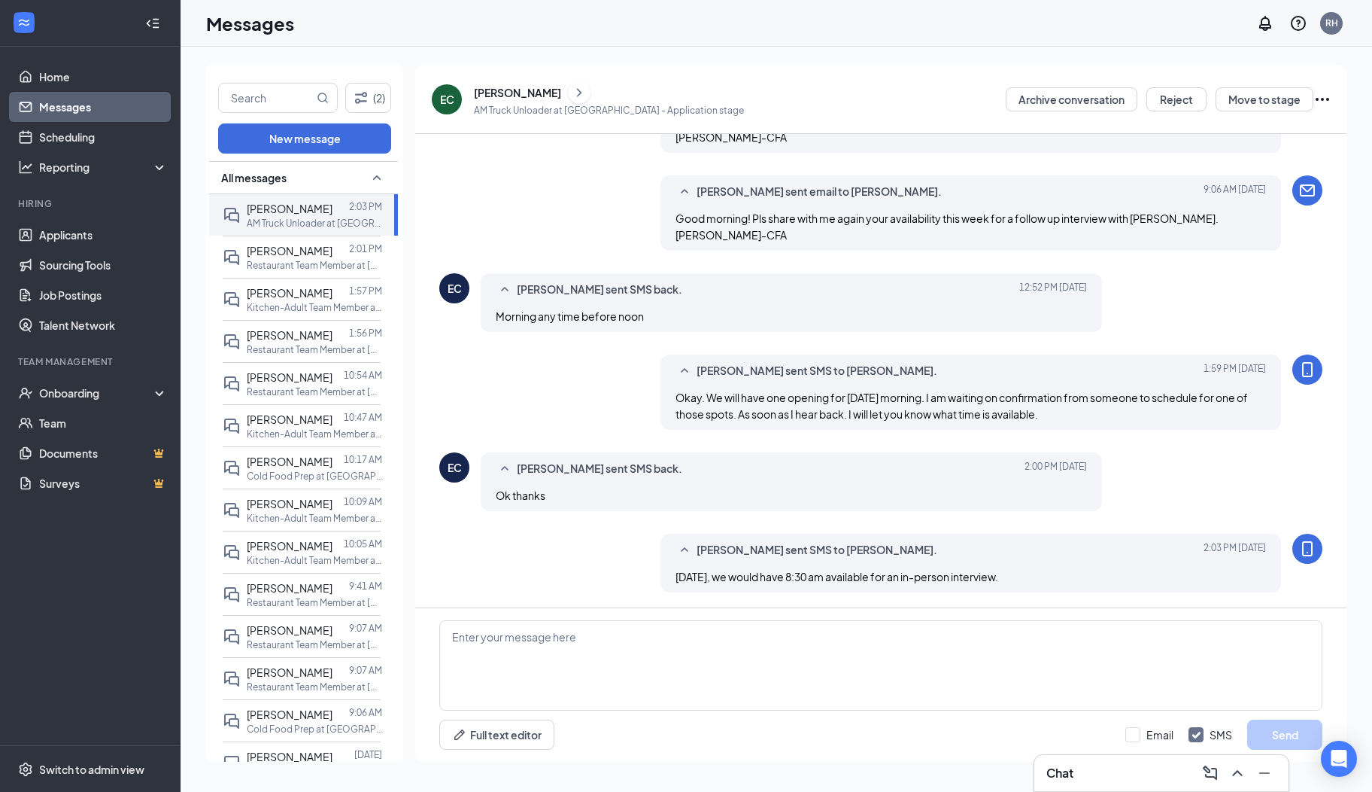
scroll to position [470, 0]
